Goal: Navigation & Orientation: Find specific page/section

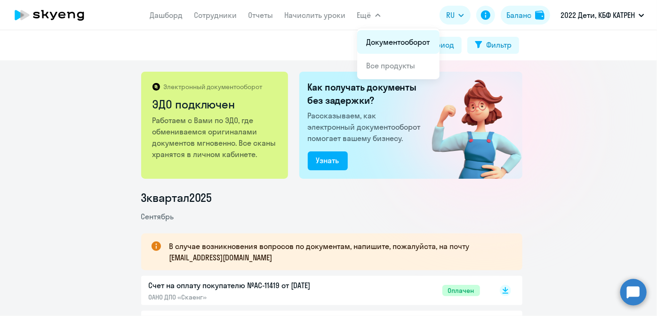
click at [381, 37] on link "Документооборот" at bounding box center [399, 41] width 64 height 9
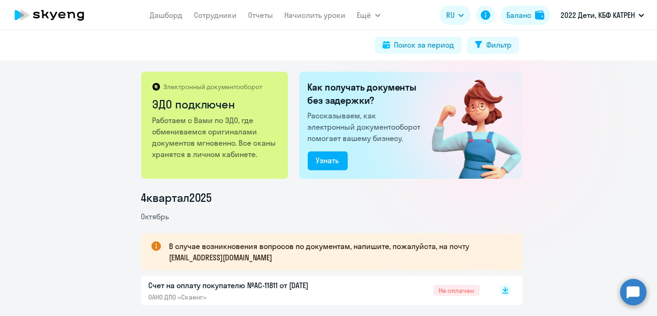
click at [167, 20] on app-menu-item-link "Дашборд" at bounding box center [166, 15] width 33 height 12
click at [167, 19] on link "Дашборд" at bounding box center [166, 14] width 33 height 9
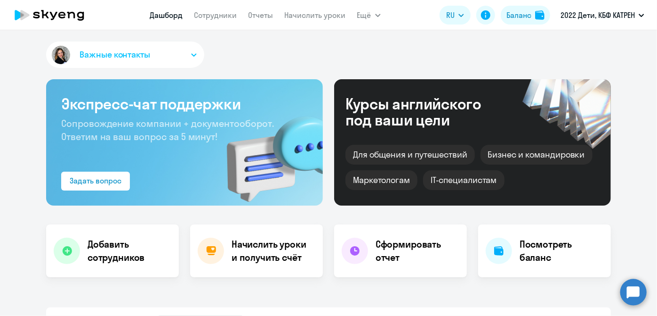
select select "30"
